Goal: Task Accomplishment & Management: Manage account settings

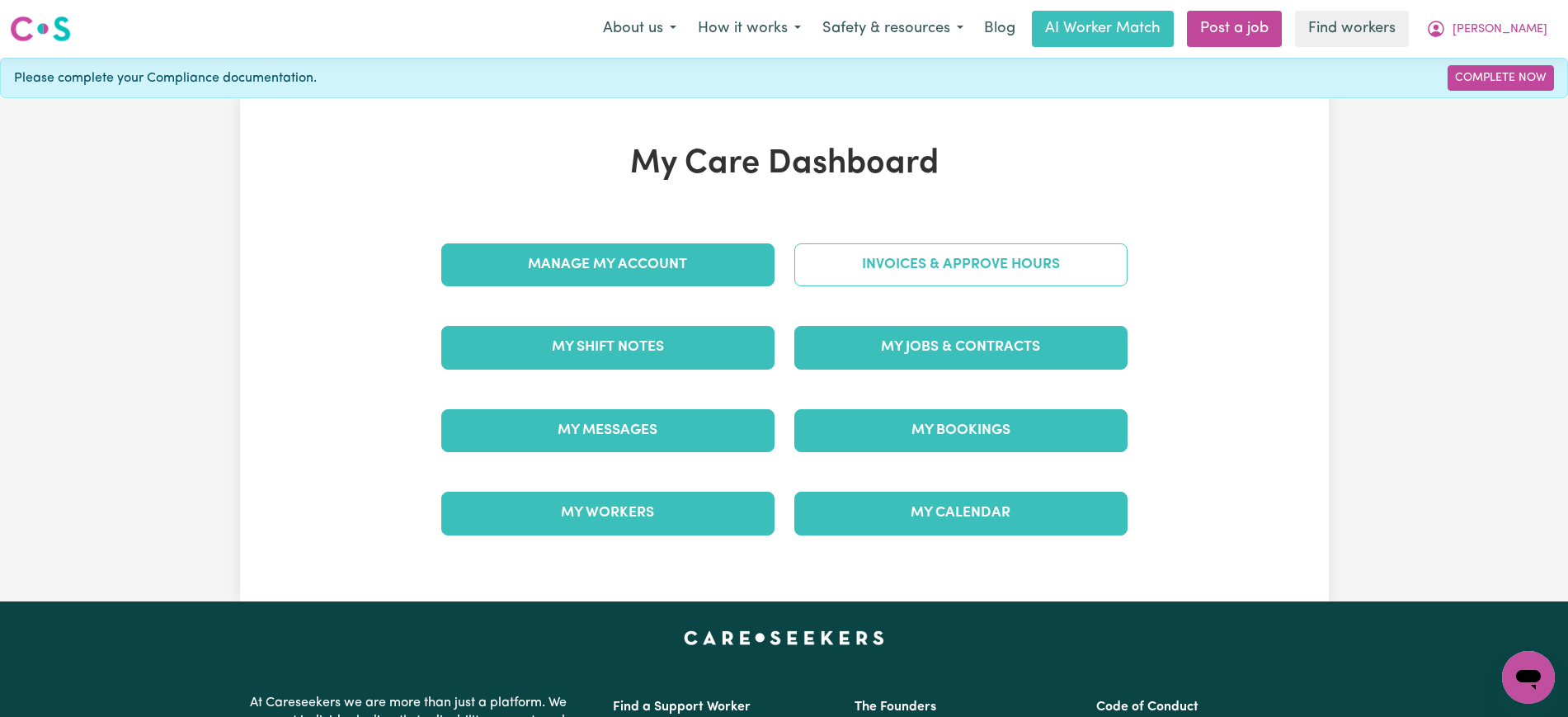
click at [826, 276] on link "Invoices & Approve Hours" at bounding box center [961, 265] width 333 height 43
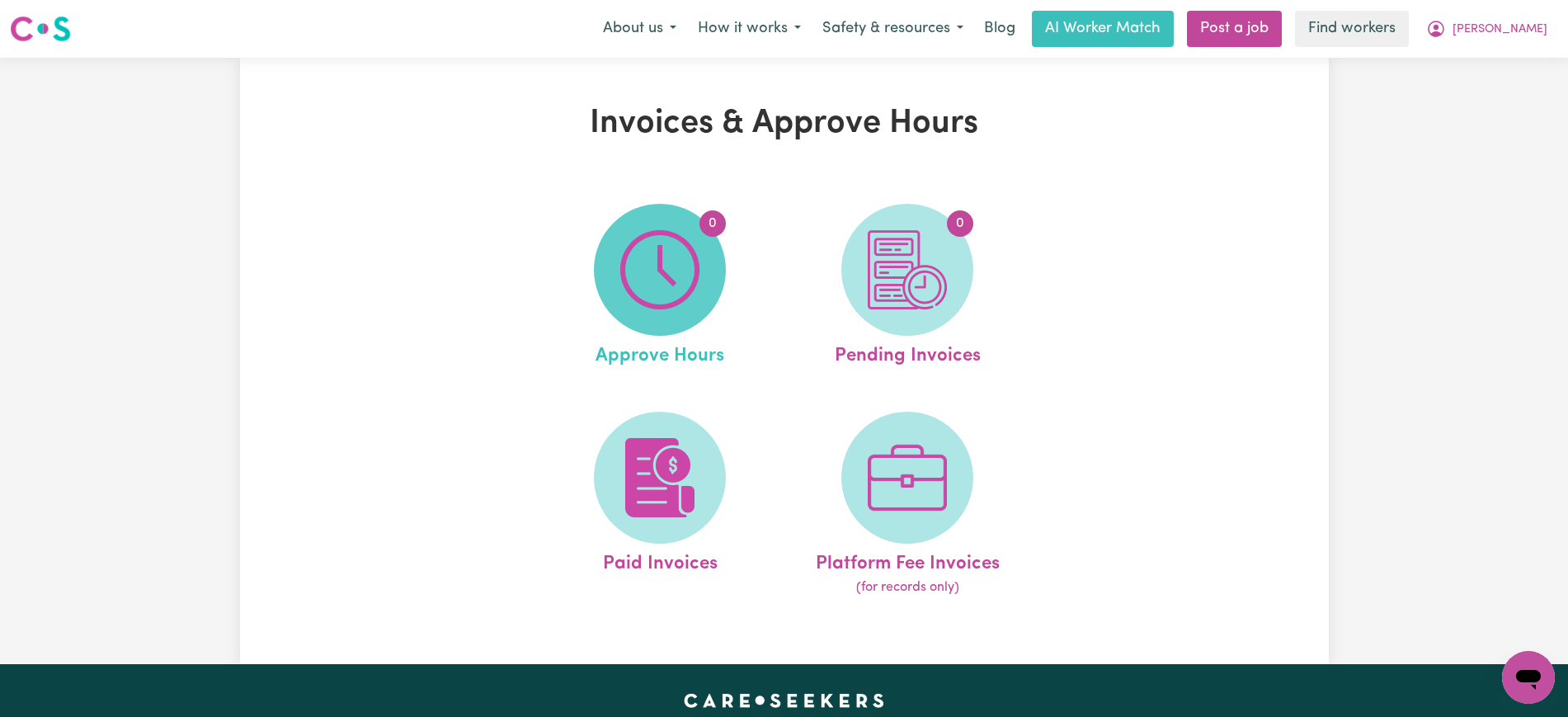
click at [674, 276] on img at bounding box center [660, 269] width 79 height 79
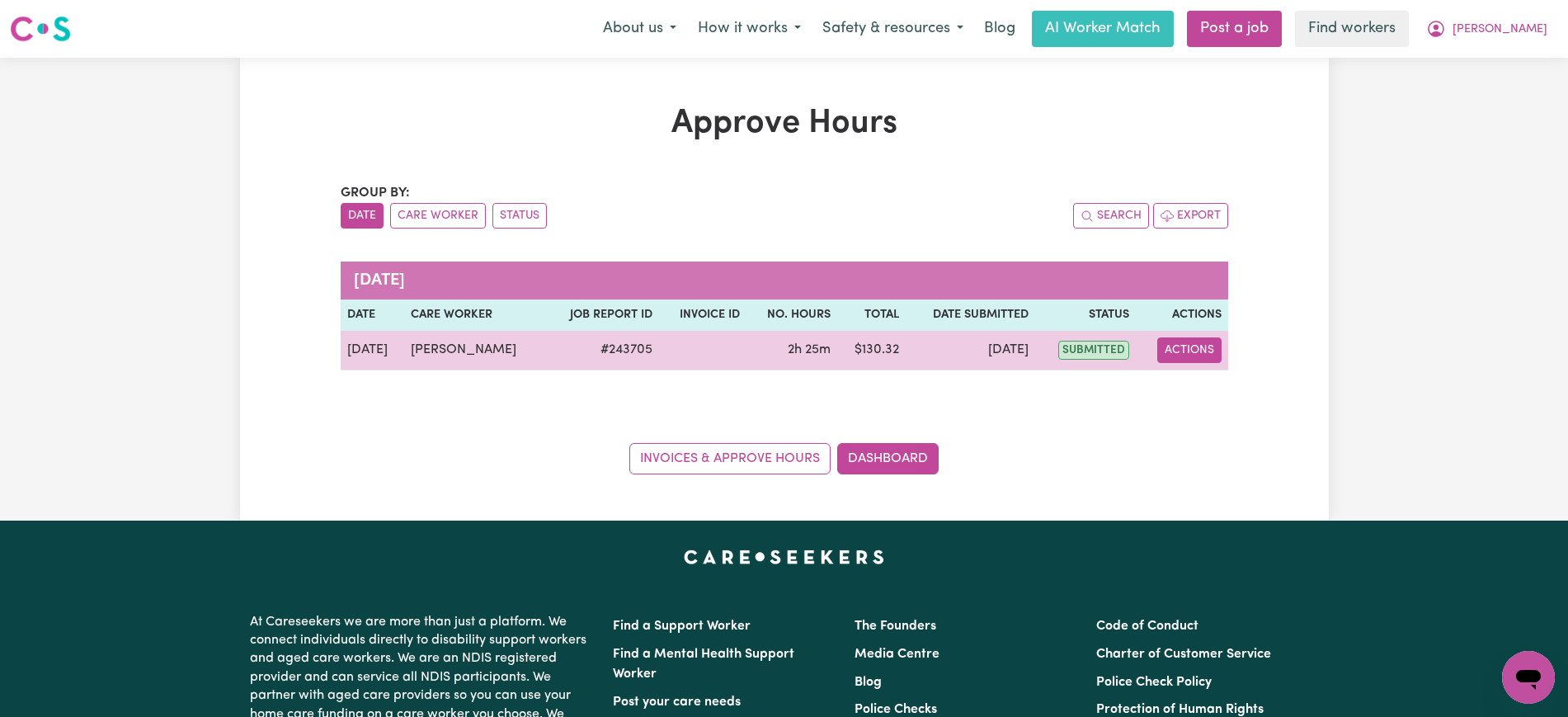
click at [1188, 356] on button "Actions" at bounding box center [1190, 350] width 65 height 25
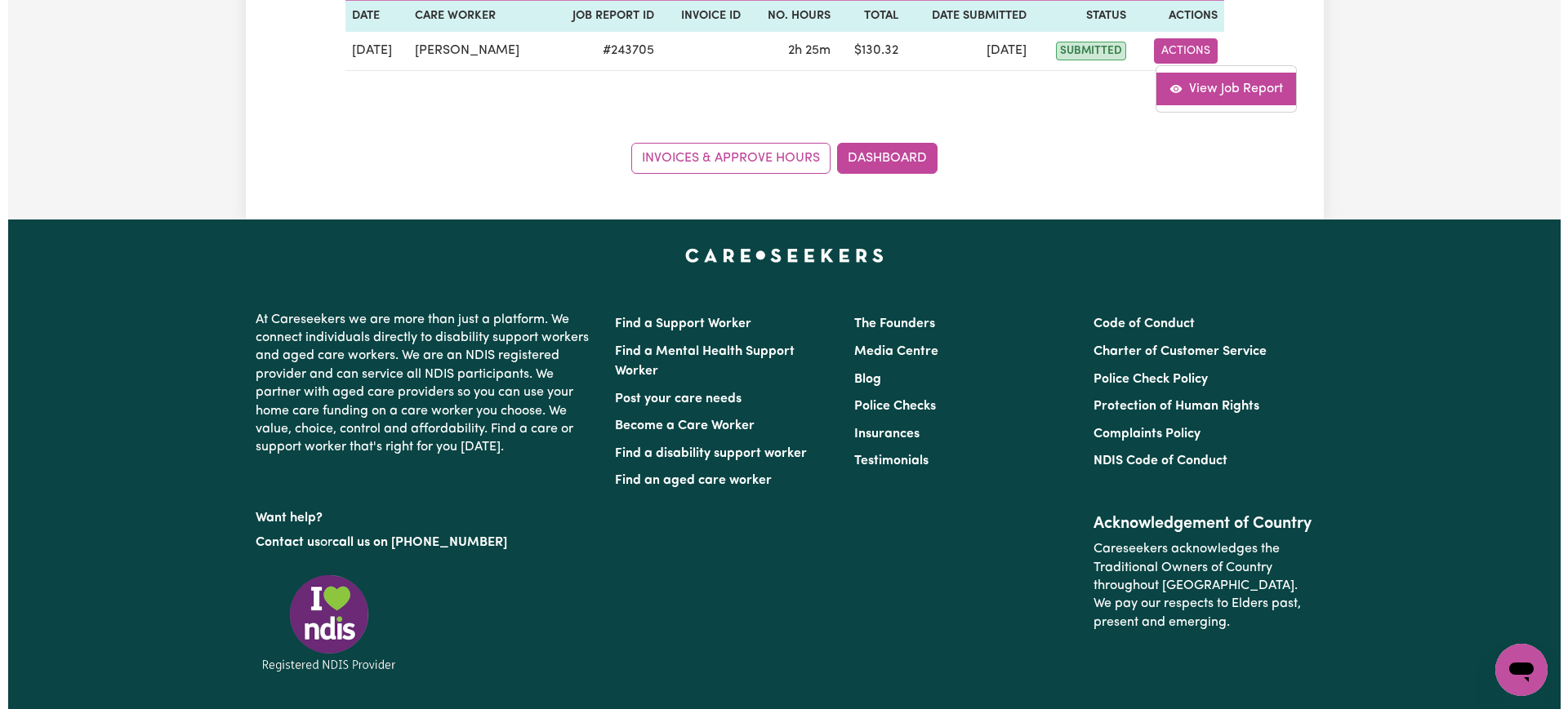
scroll to position [306, 0]
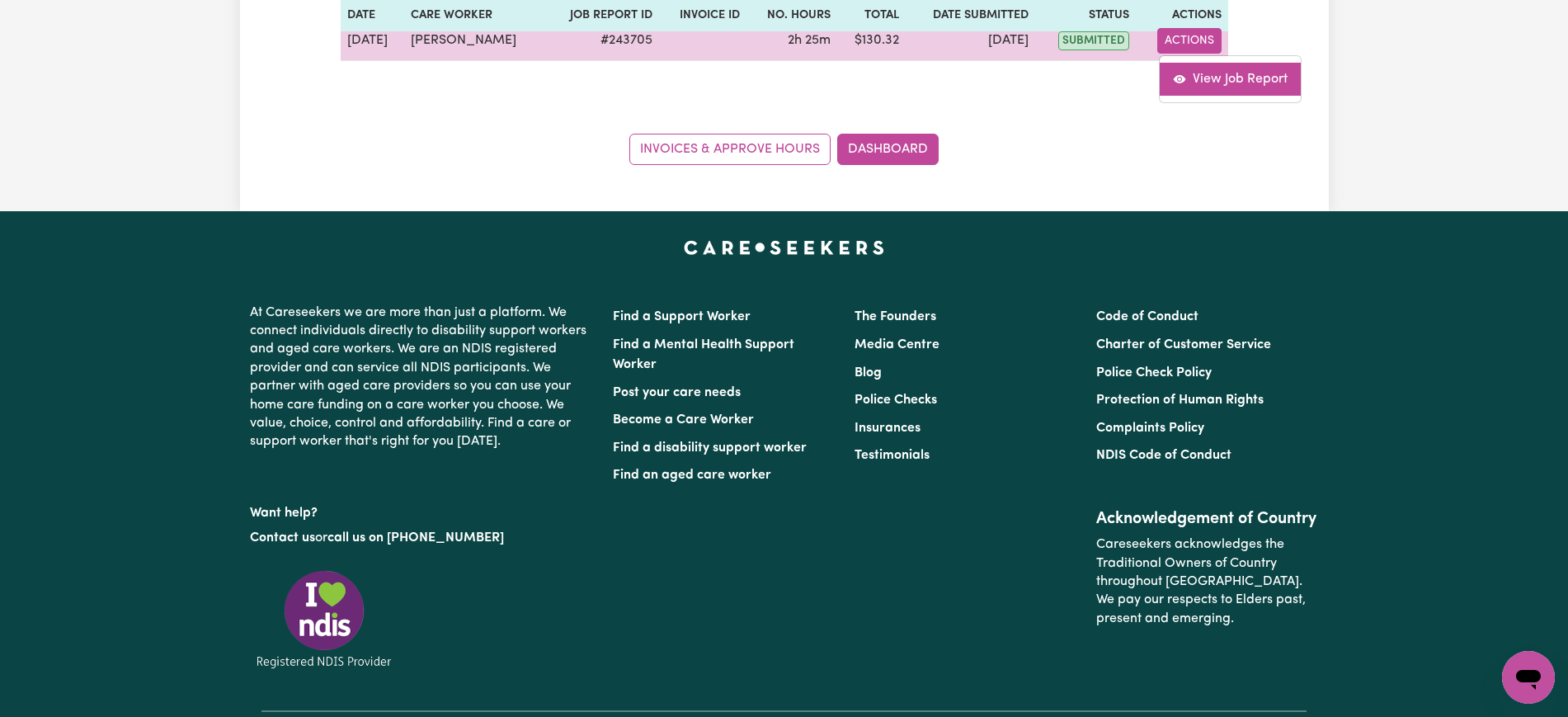
click at [1222, 70] on link "View Job Report" at bounding box center [1230, 79] width 141 height 33
select select "pm"
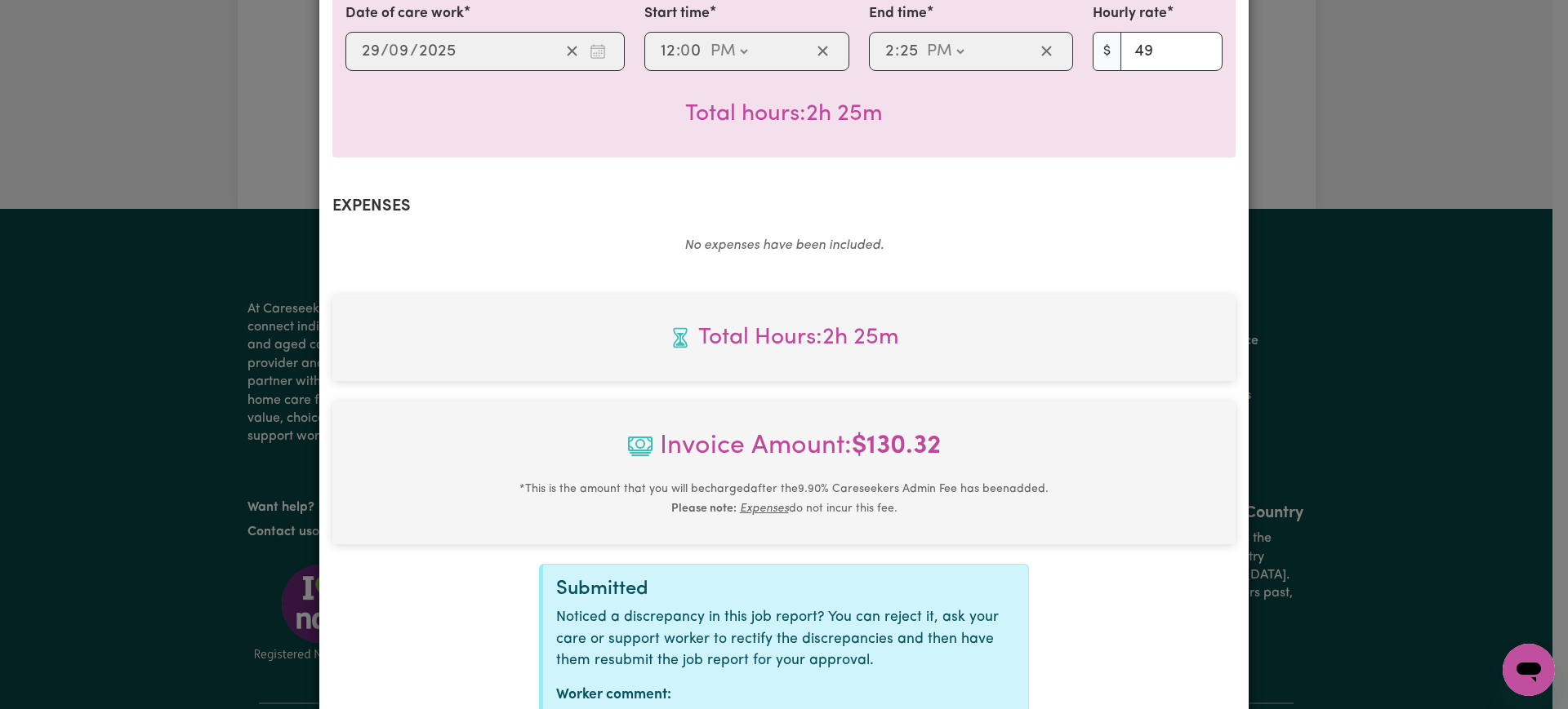
scroll to position [572, 0]
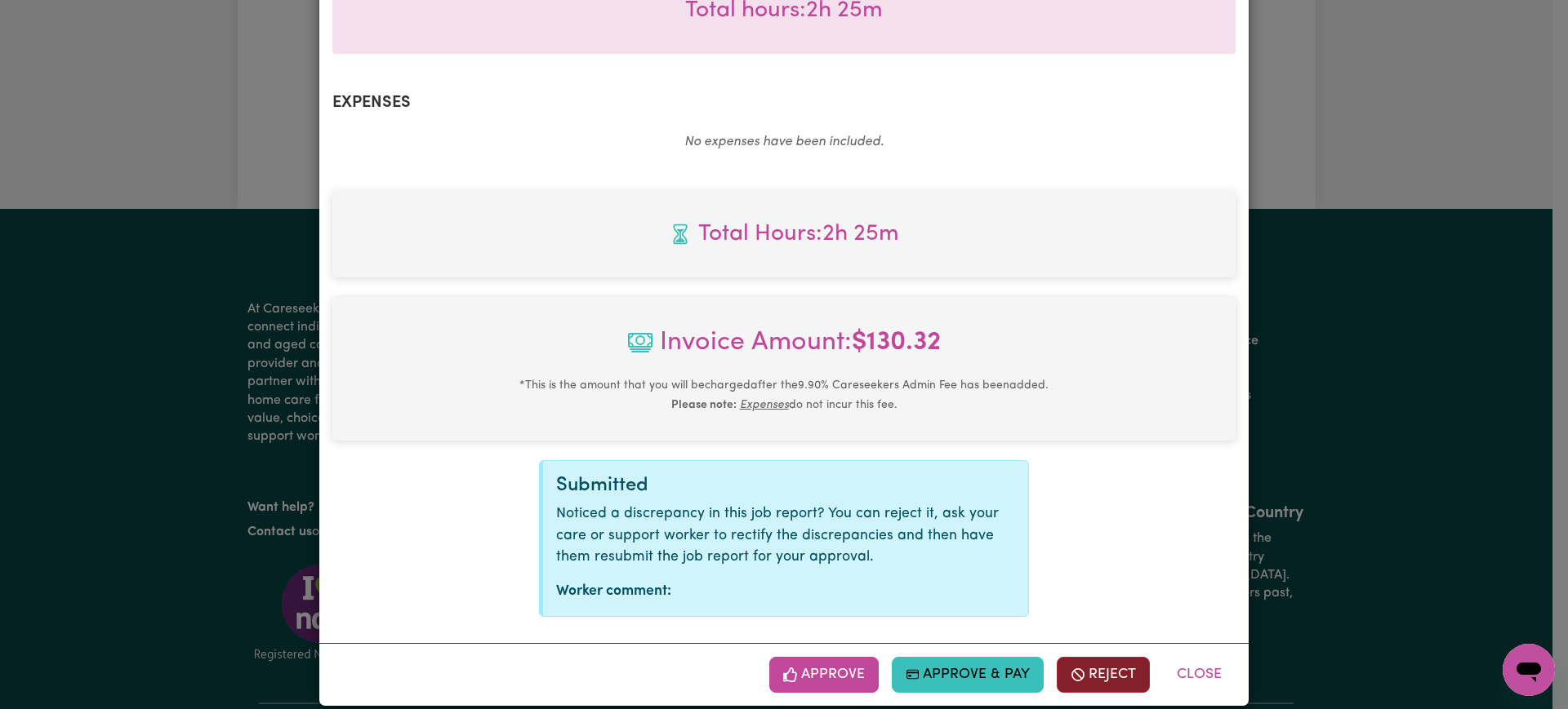
click at [1096, 658] on button "Reject" at bounding box center [1103, 674] width 93 height 36
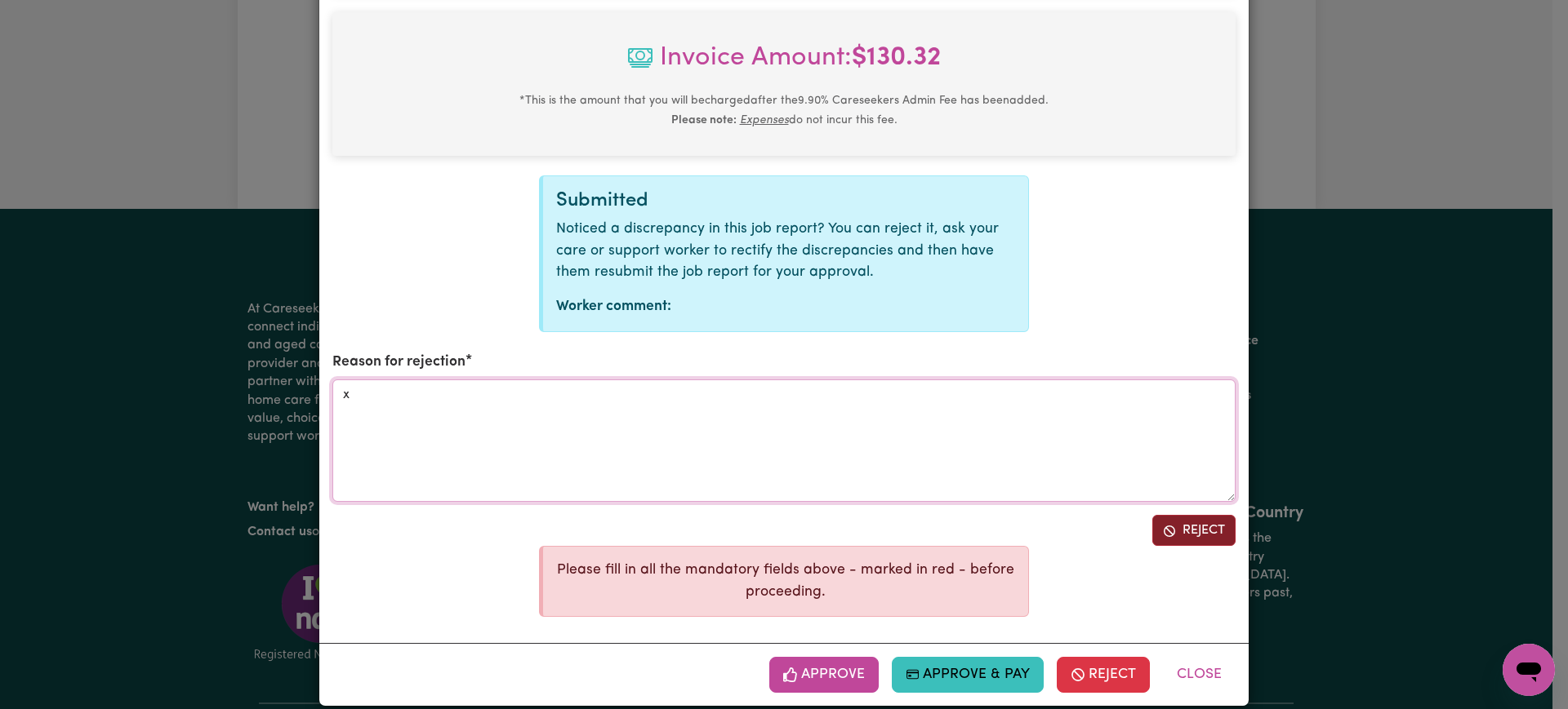
type textarea "x"
click at [1185, 515] on button "Reject" at bounding box center [1194, 530] width 83 height 31
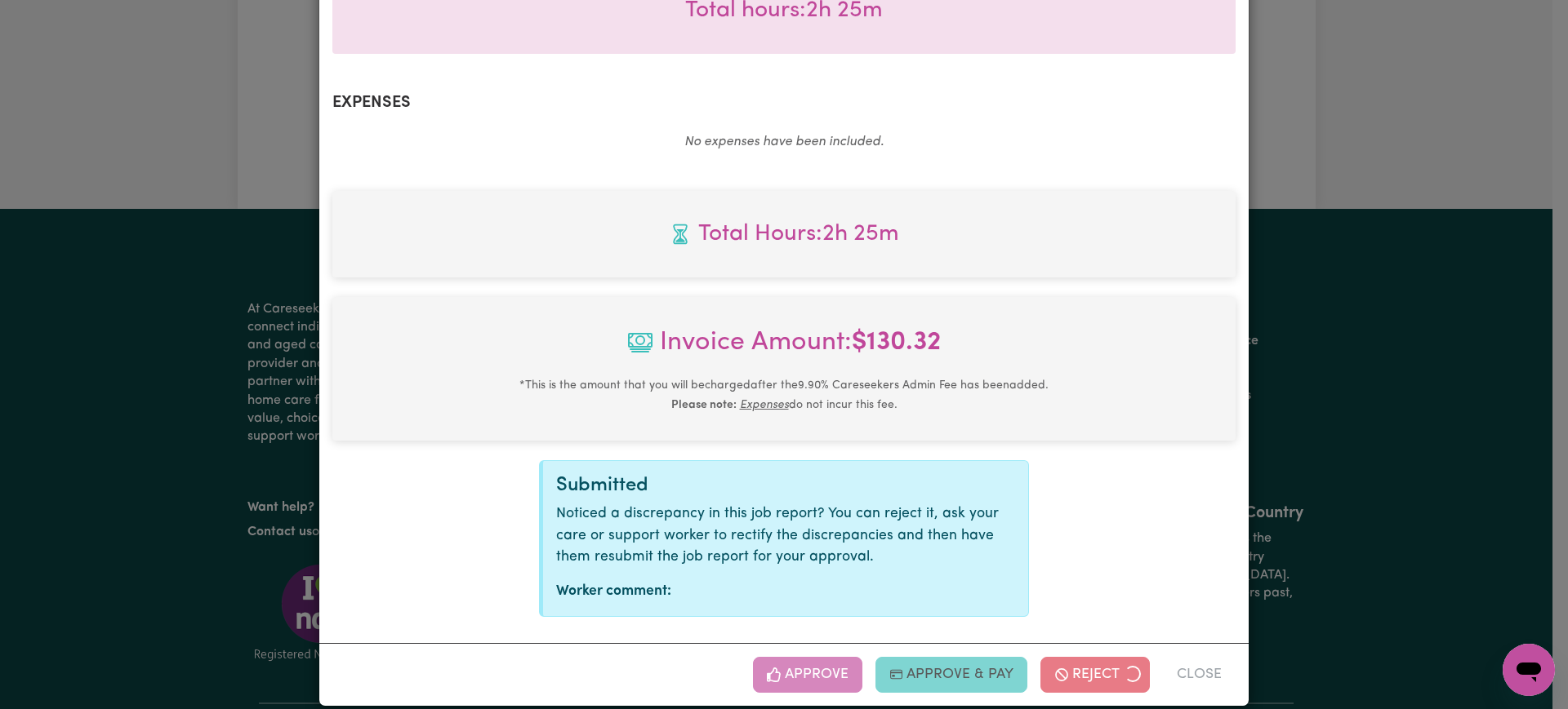
click at [1337, 369] on div "Job Report # 243705 - [PERSON_NAME] Summary Job report # 243705 Client name: [P…" at bounding box center [784, 354] width 1568 height 709
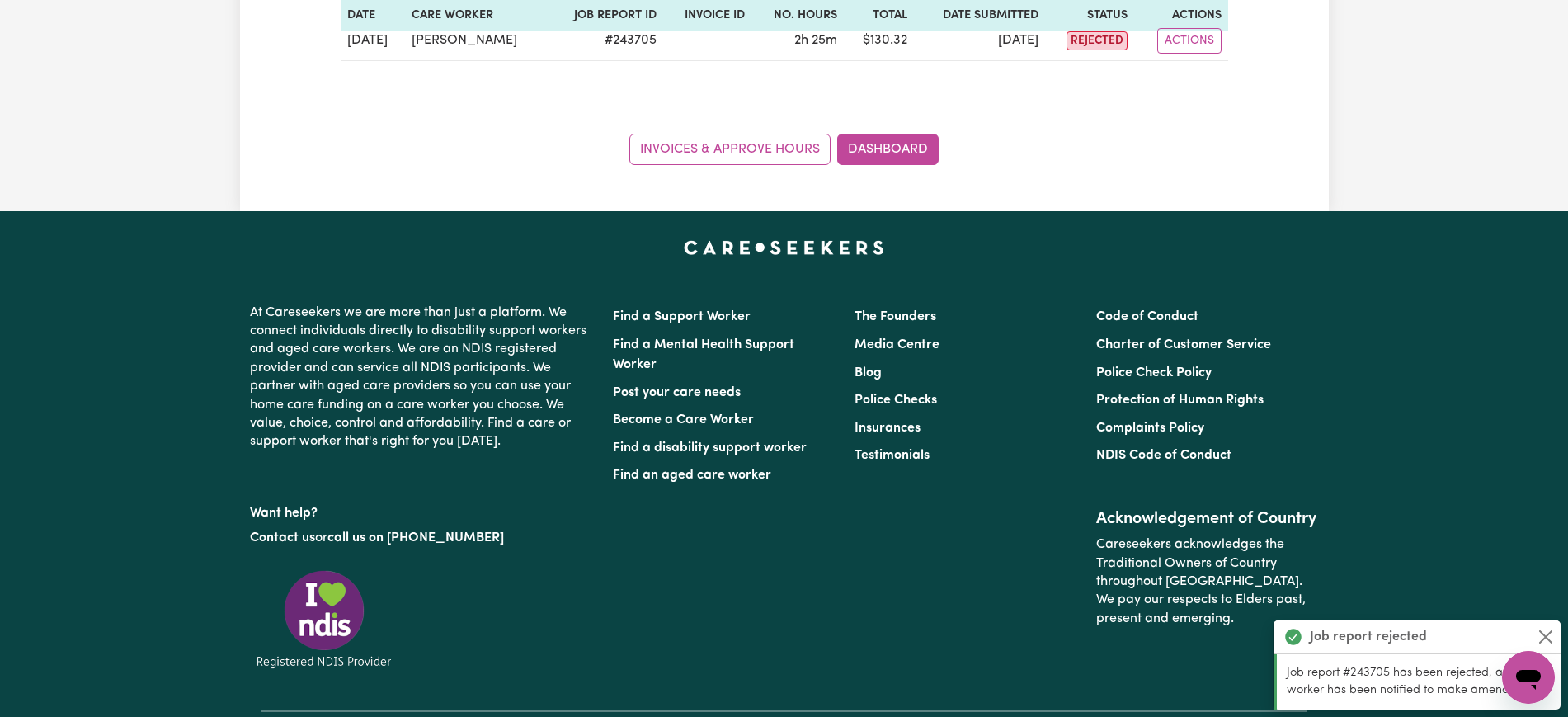
scroll to position [0, 0]
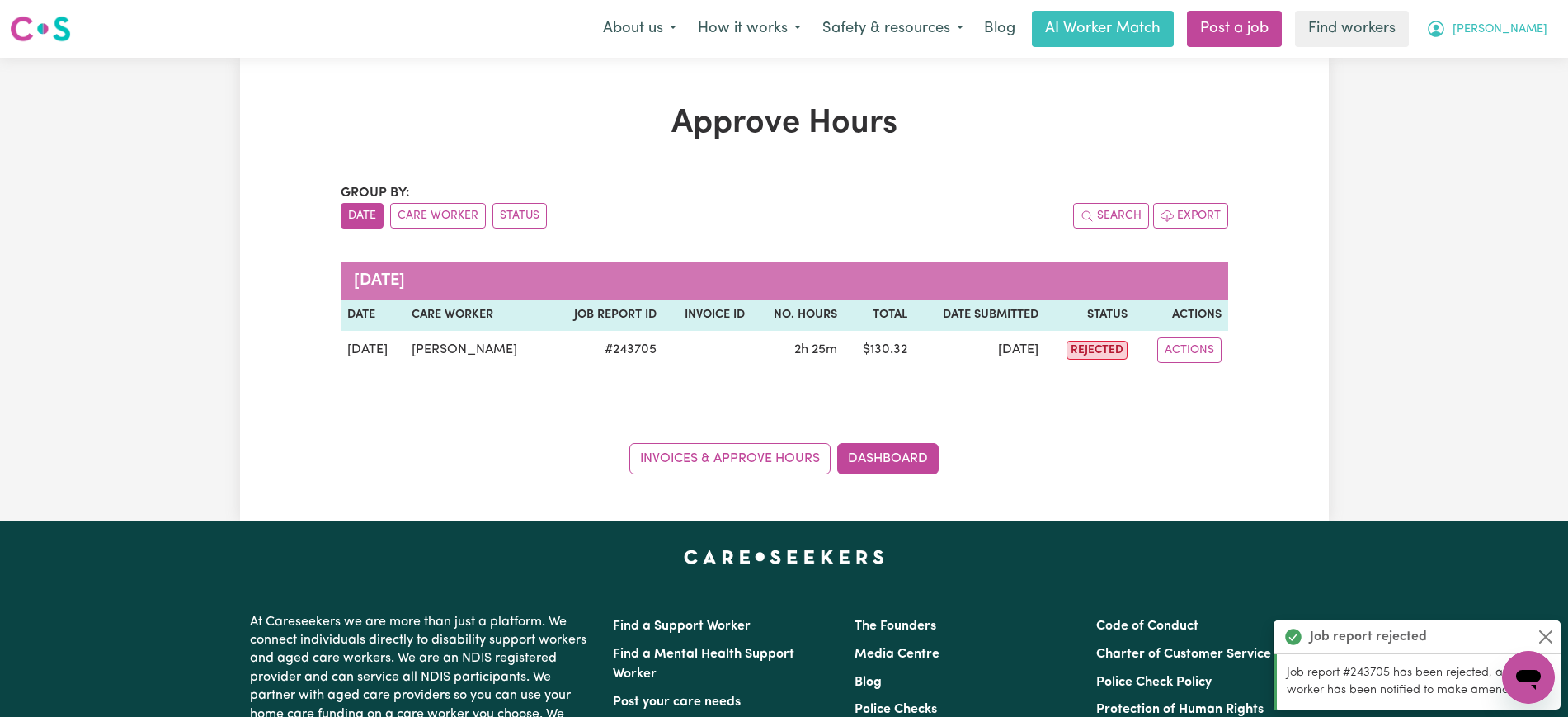
click at [1446, 22] on icon "My Account" at bounding box center [1436, 28] width 20 height 20
click at [1466, 101] on link "Logout" at bounding box center [1492, 95] width 130 height 31
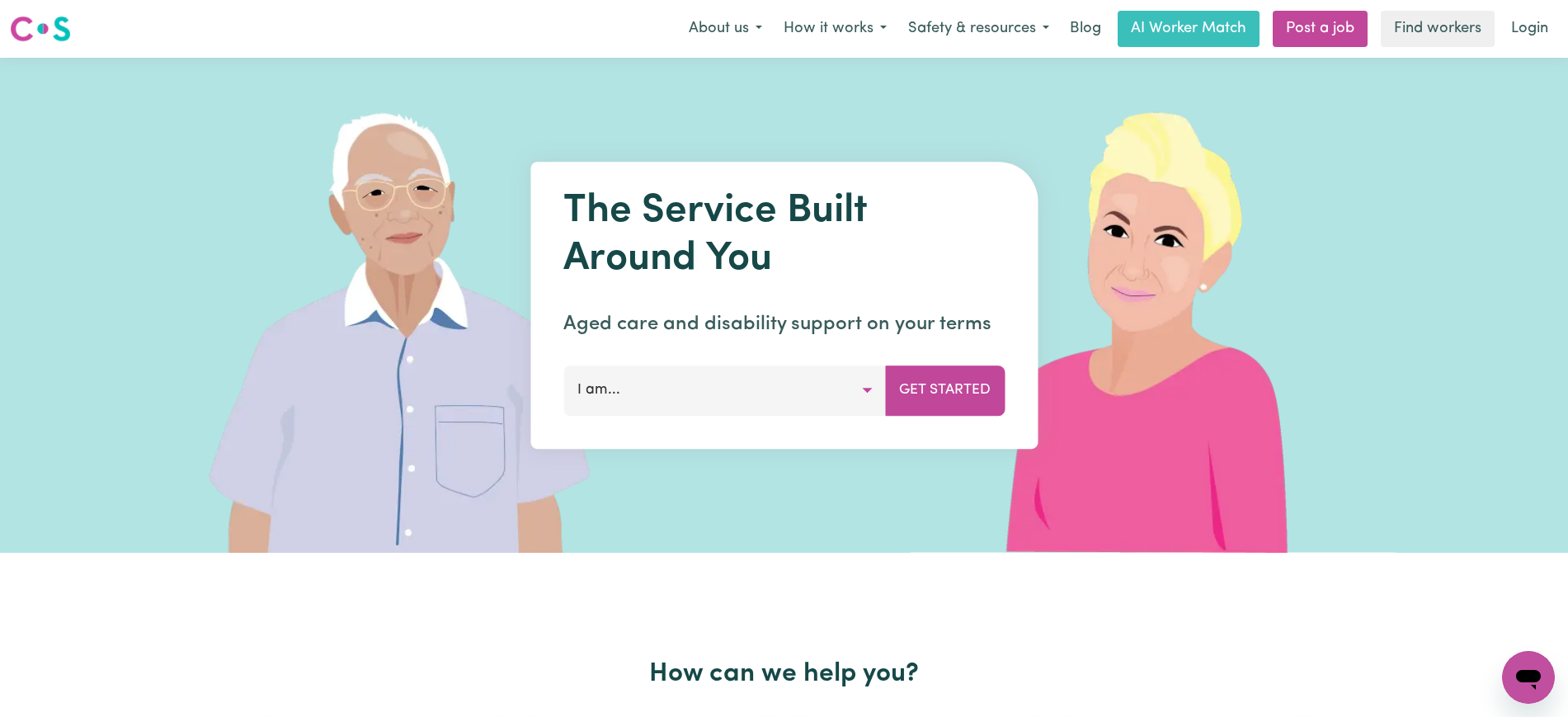
click at [1522, 24] on link "Login" at bounding box center [1530, 28] width 57 height 36
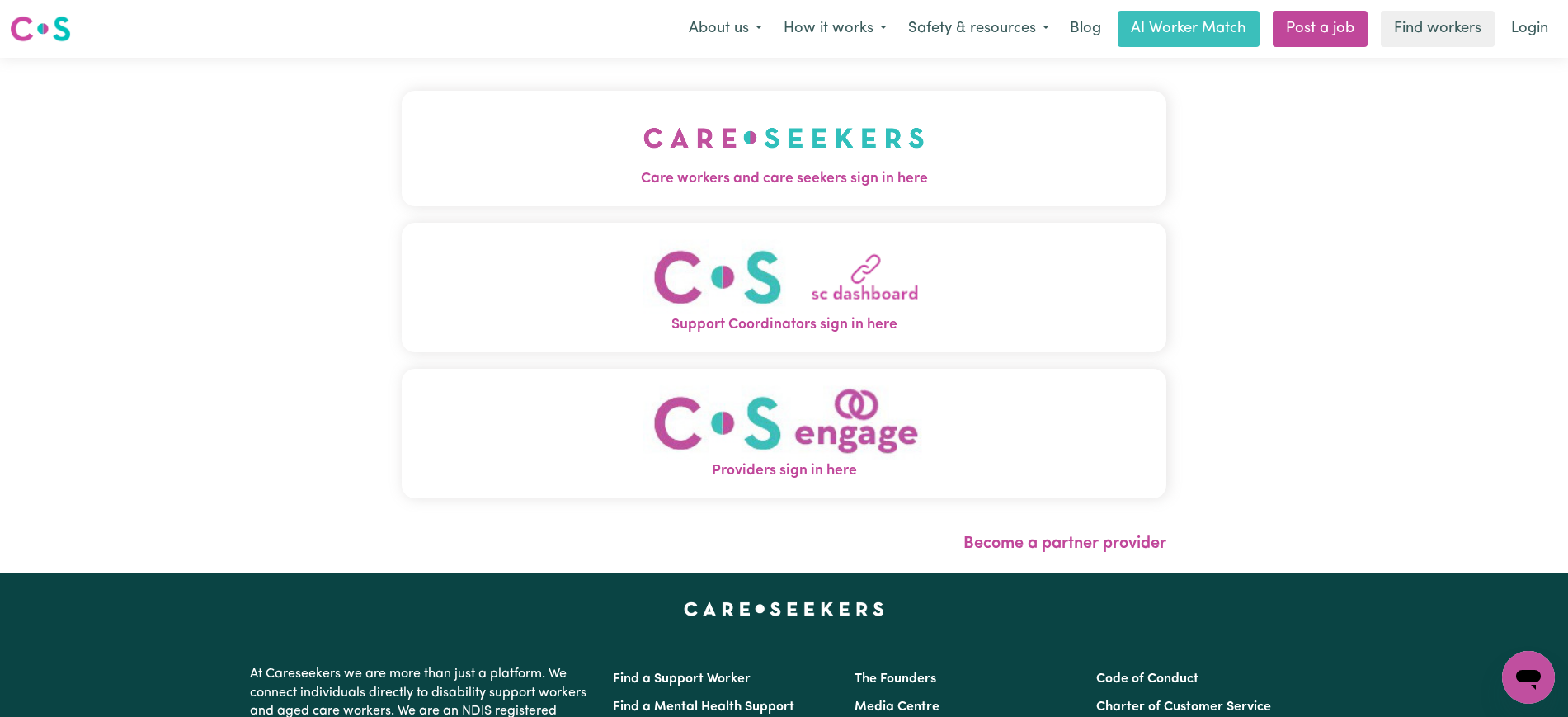
click at [793, 161] on img "Care workers and care seekers sign in here" at bounding box center [784, 138] width 282 height 61
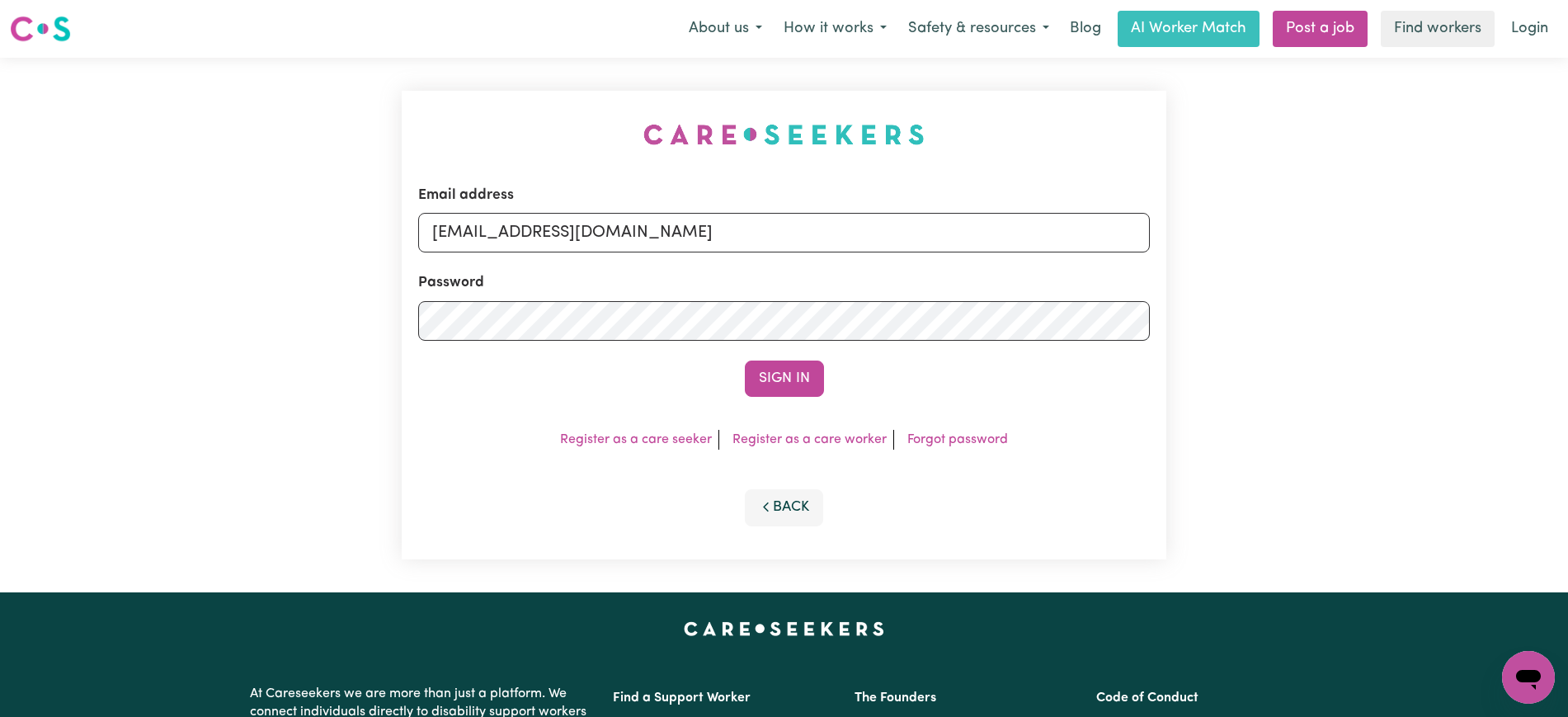
drag, startPoint x: 585, startPoint y: 107, endPoint x: 616, endPoint y: 133, distance: 40.5
click at [584, 105] on div "Email address [EMAIL_ADDRESS][DOMAIN_NAME] Password Sign In Register as a care …" at bounding box center [784, 325] width 784 height 535
drag, startPoint x: 516, startPoint y: 234, endPoint x: 1375, endPoint y: 268, distance: 859.7
click at [1375, 268] on div "Email address [EMAIL_ADDRESS][DOMAIN_NAME] Password Sign In Register as a care …" at bounding box center [784, 325] width 1568 height 535
type input "superuser~[PERSON_NAME][EMAIL_ADDRESS][DOMAIN_NAME]"
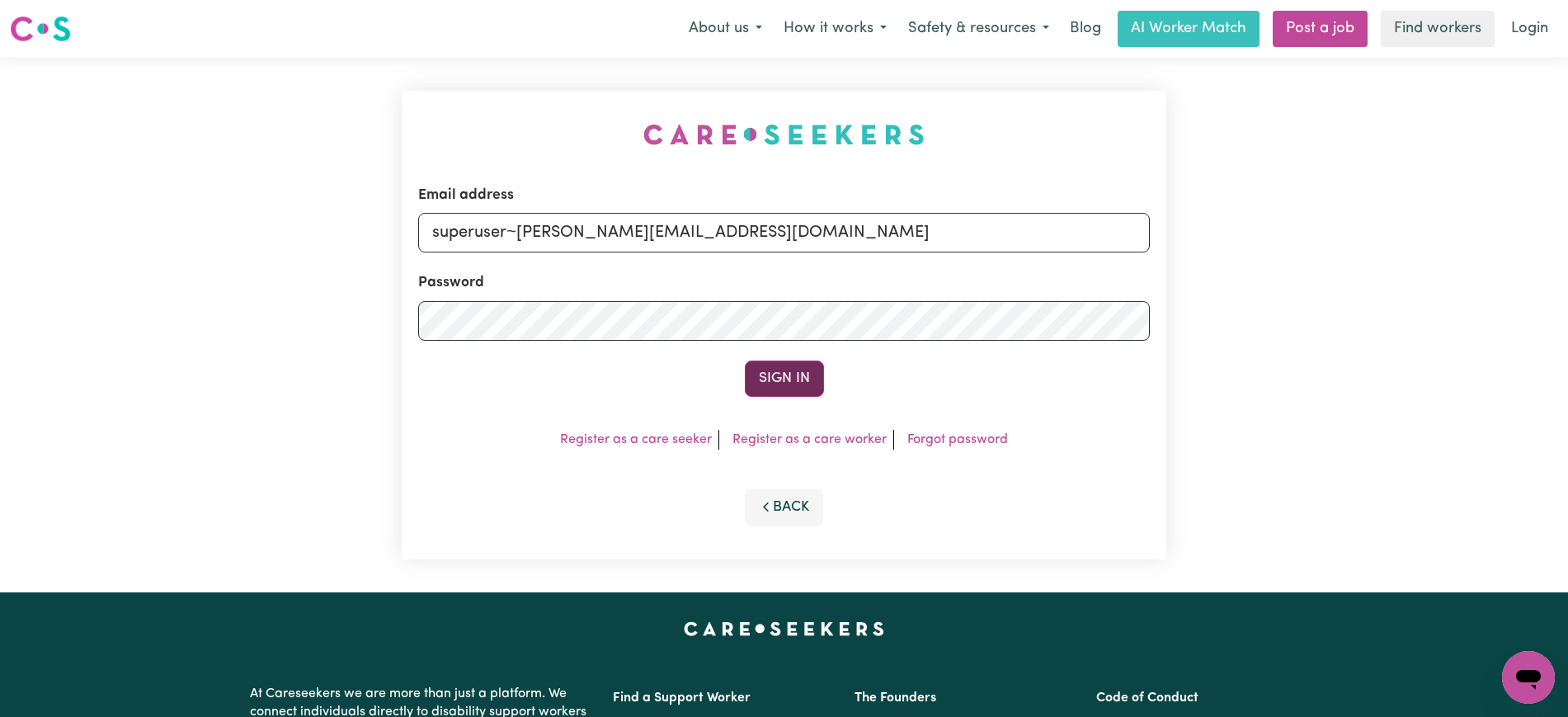
click at [772, 370] on button "Sign In" at bounding box center [784, 379] width 79 height 36
